Goal: Navigation & Orientation: Find specific page/section

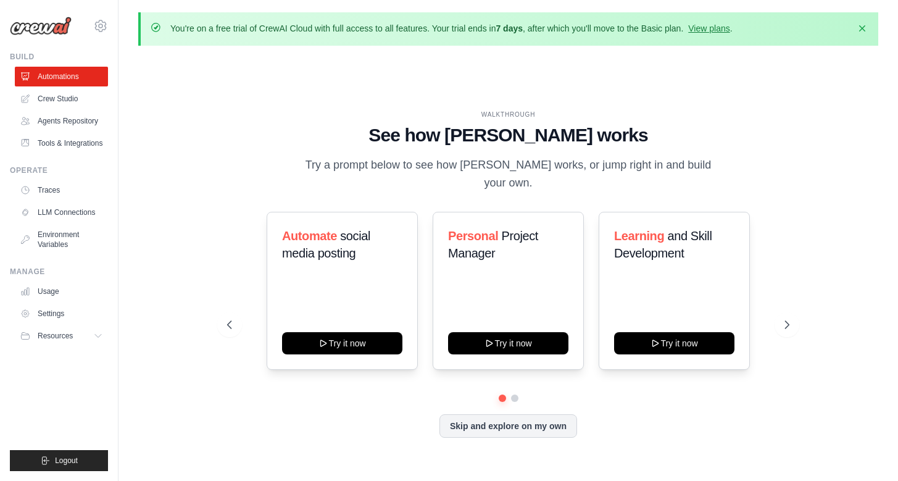
click at [60, 26] on img at bounding box center [41, 26] width 62 height 19
click at [60, 144] on link "Tools & Integrations" at bounding box center [62, 143] width 93 height 20
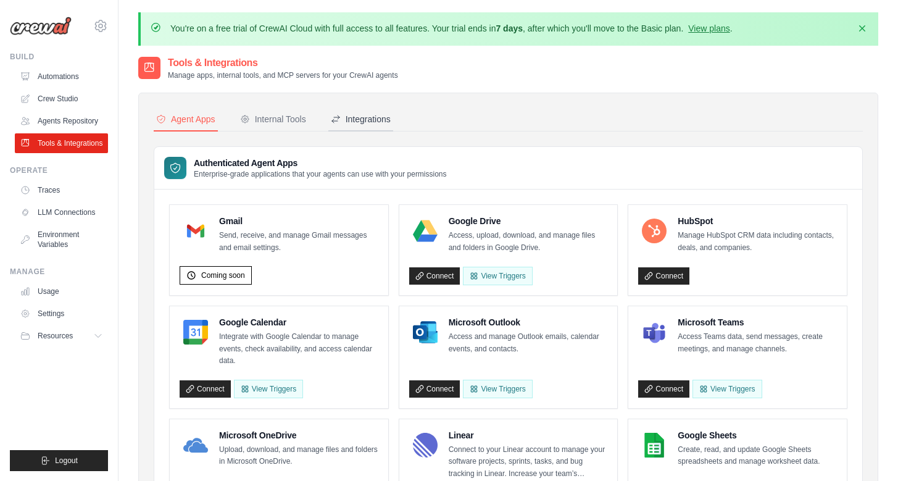
click at [342, 122] on div "Integrations" at bounding box center [361, 119] width 60 height 12
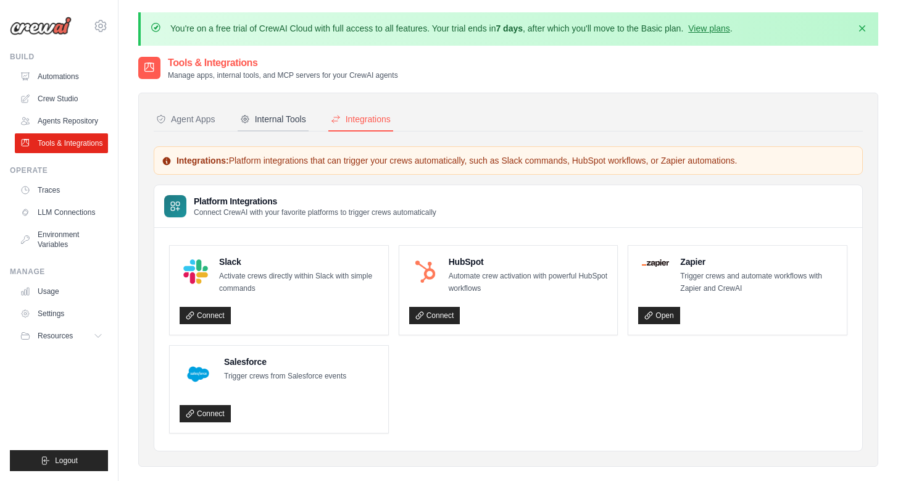
click at [289, 116] on div "Internal Tools" at bounding box center [273, 119] width 66 height 12
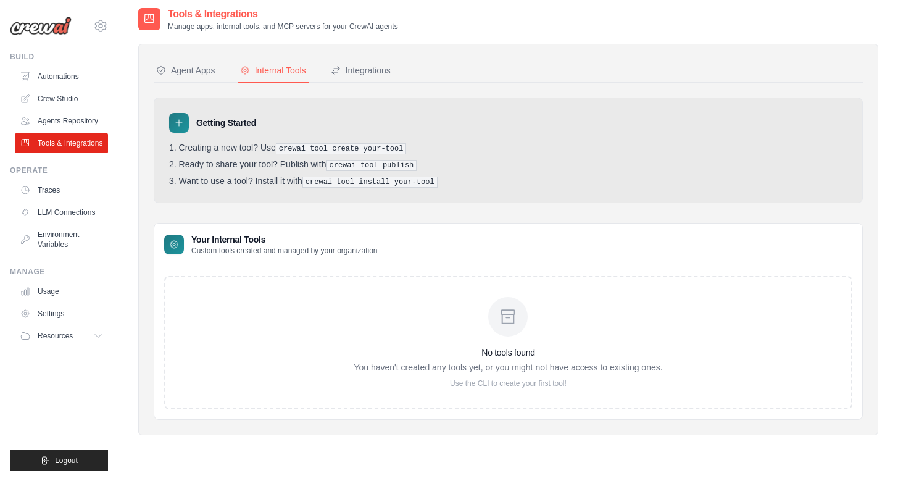
scroll to position [68, 0]
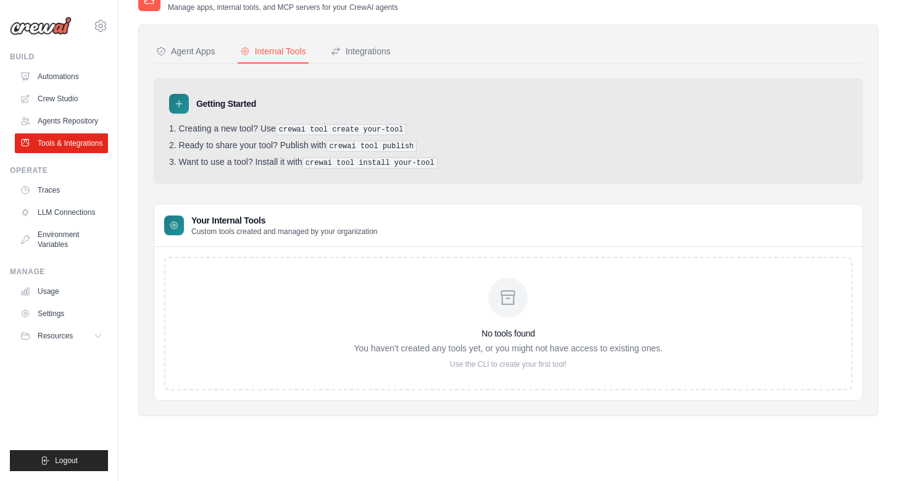
click at [60, 30] on img at bounding box center [41, 26] width 62 height 19
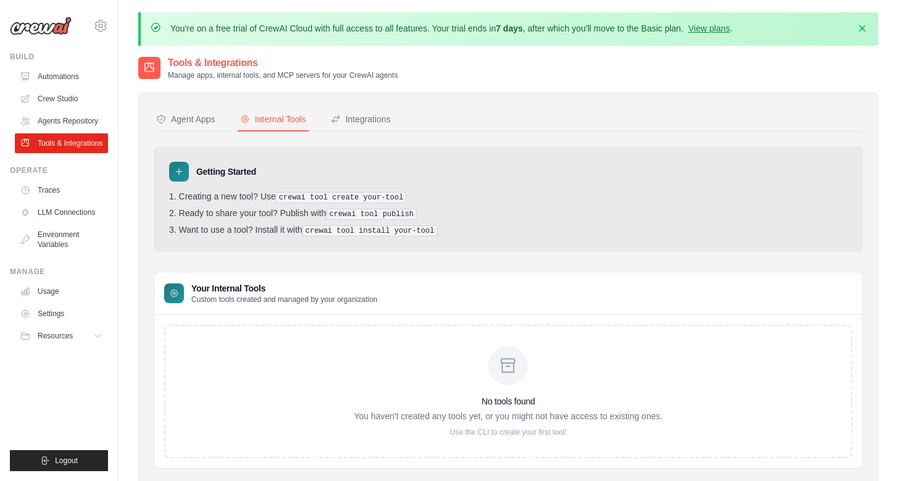
click at [52, 44] on div "[EMAIL_ADDRESS][DOMAIN_NAME] Settings Build Automations" at bounding box center [59, 240] width 118 height 481
click at [52, 27] on img at bounding box center [41, 26] width 62 height 19
